Goal: Find specific page/section: Find specific page/section

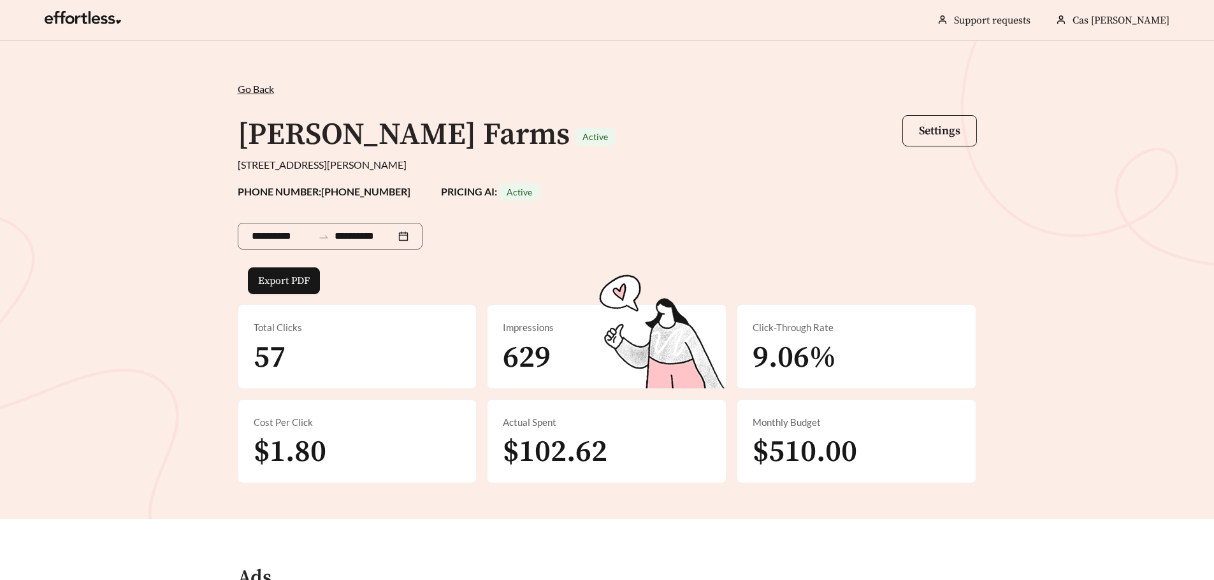
click at [259, 85] on span "Go Back" at bounding box center [256, 89] width 36 height 12
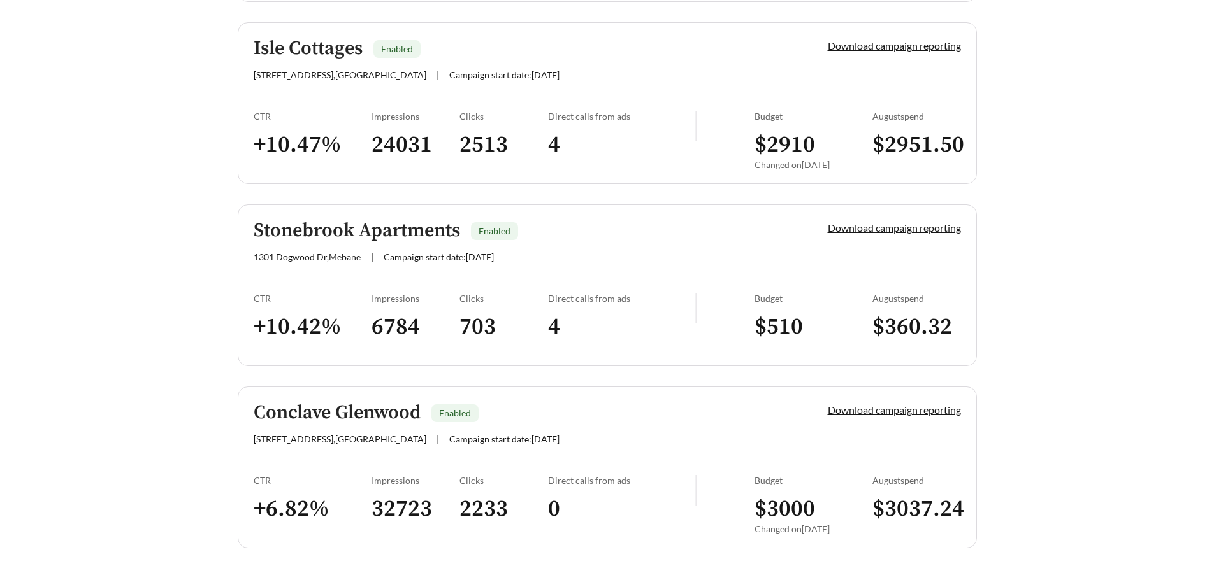
scroll to position [2842, 0]
